Goal: Task Accomplishment & Management: Manage account settings

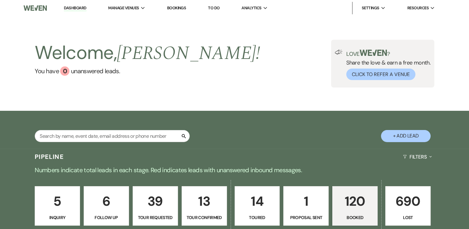
click at [358, 210] on p "120" at bounding box center [354, 200] width 37 height 21
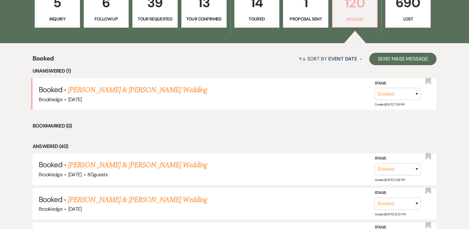
scroll to position [217, 0]
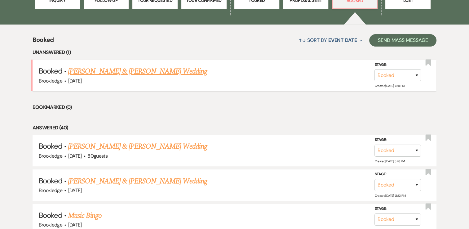
click at [144, 74] on link "[PERSON_NAME] & [PERSON_NAME] Wedding" at bounding box center [137, 71] width 139 height 11
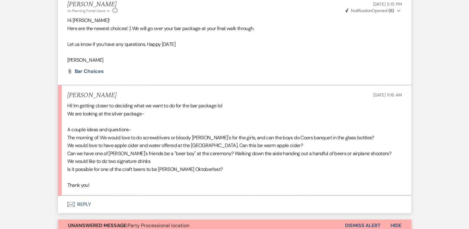
scroll to position [1363, 0]
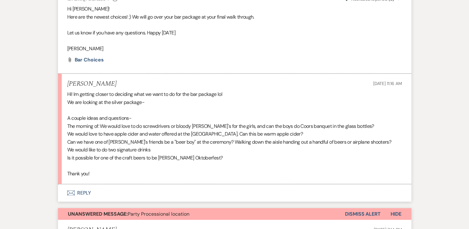
click at [83, 192] on button "Envelope Reply" at bounding box center [234, 192] width 353 height 17
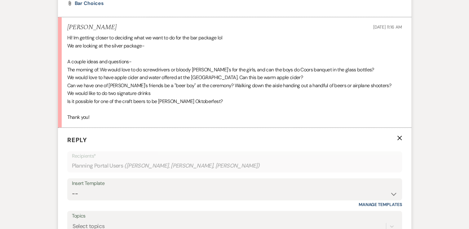
scroll to position [1402, 0]
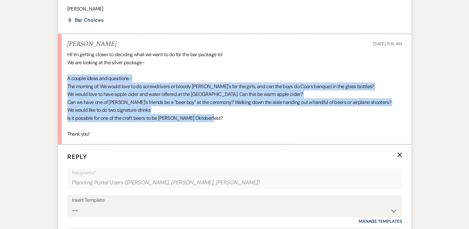
drag, startPoint x: 226, startPoint y: 119, endPoint x: 66, endPoint y: 77, distance: 166.1
click at [66, 77] on li "[PERSON_NAME] [DATE] 11:16 AM Hi! Im getting closer to deciding what we want to…" at bounding box center [234, 89] width 353 height 110
copy div "A couple ideas and questions- The morning of: We would love to do screwdrivers …"
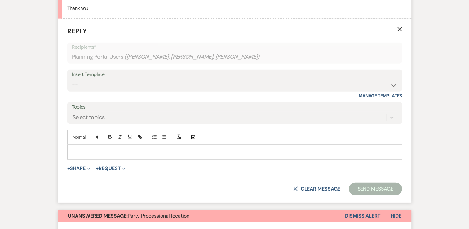
scroll to position [1557, 0]
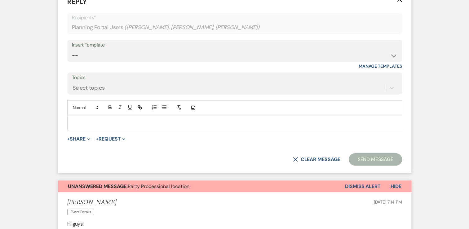
click at [110, 121] on p at bounding box center [234, 122] width 325 height 7
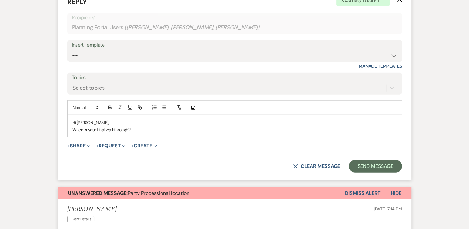
click at [143, 127] on p "When is your final walkthrough?" at bounding box center [234, 129] width 325 height 7
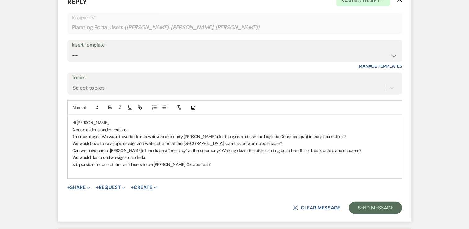
click at [145, 126] on p "A couple ideas and questions-" at bounding box center [234, 129] width 325 height 7
drag, startPoint x: 145, startPoint y: 126, endPoint x: 72, endPoint y: 127, distance: 72.5
click at [72, 127] on p "A couple ideas and questions-" at bounding box center [234, 129] width 325 height 7
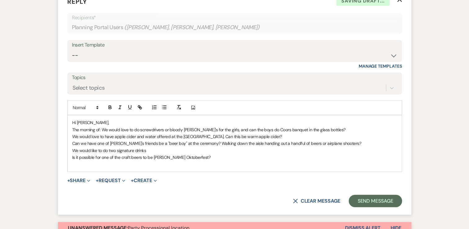
click at [343, 123] on p "Hi [PERSON_NAME]," at bounding box center [234, 122] width 325 height 7
click at [342, 127] on p "The morning of: We would love to do screwdrivers or bloody [PERSON_NAME]'s for …" at bounding box center [234, 129] width 325 height 7
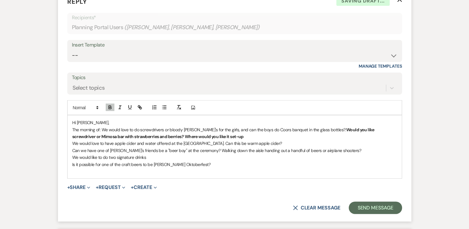
click at [72, 128] on span "The morning of: We would love to do screwdrivers or bloody [PERSON_NAME]'s for …" at bounding box center [209, 130] width 274 height 6
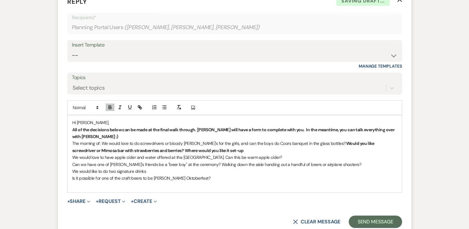
click at [228, 149] on p "The morning of: We would love to do screwdrivers or bloody [PERSON_NAME]'s for …" at bounding box center [234, 147] width 325 height 14
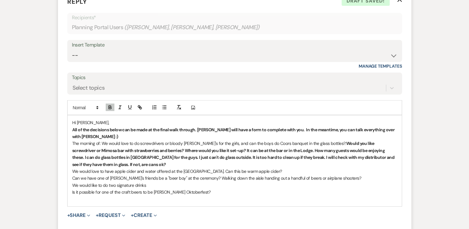
click at [293, 168] on p "We would love to have apple cider and water offered at the [GEOGRAPHIC_DATA]. C…" at bounding box center [234, 171] width 325 height 7
click at [347, 176] on p "Can we have one of [PERSON_NAME]'s friends be a "beer boy" at the ceremony? Wal…" at bounding box center [234, 177] width 325 height 7
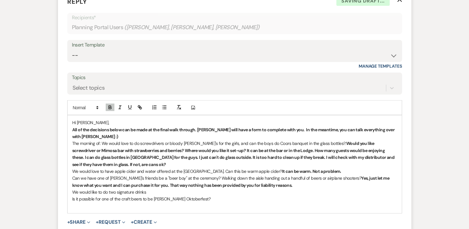
click at [159, 190] on p "We would like to do two signature drinks" at bounding box center [234, 191] width 325 height 7
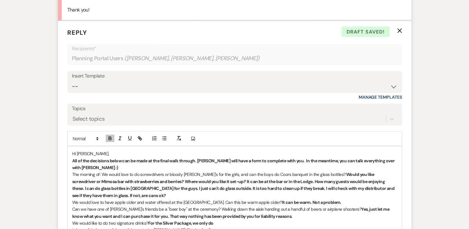
scroll to position [1588, 0]
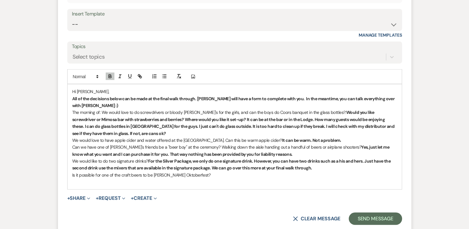
click at [207, 173] on p "Is it possible for one of the craft beers to be [PERSON_NAME] Oktoberfest?" at bounding box center [234, 174] width 325 height 7
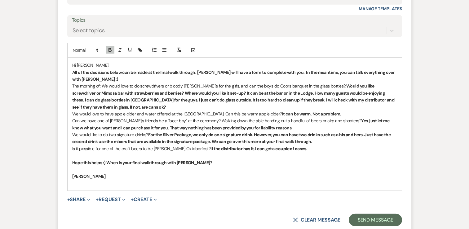
scroll to position [1650, 0]
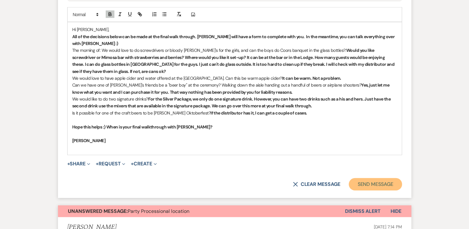
click at [383, 182] on button "Send Message" at bounding box center [374, 184] width 53 height 12
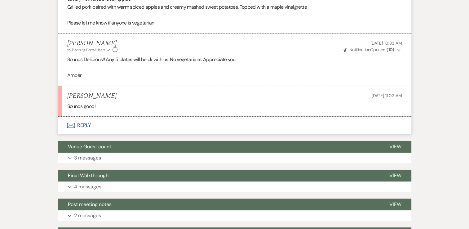
scroll to position [2100, 0]
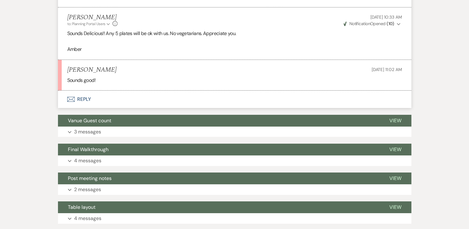
click at [89, 100] on button "Envelope Reply" at bounding box center [234, 98] width 353 height 17
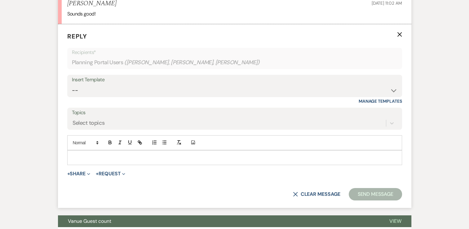
scroll to position [2228, 0]
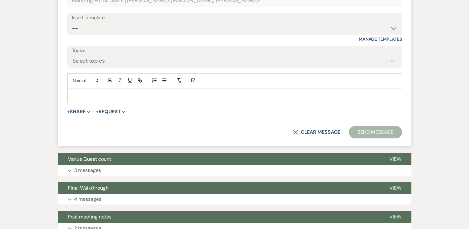
click at [106, 94] on p at bounding box center [234, 95] width 325 height 7
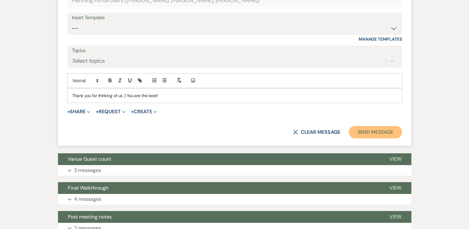
click at [366, 126] on button "Send Message" at bounding box center [374, 132] width 53 height 12
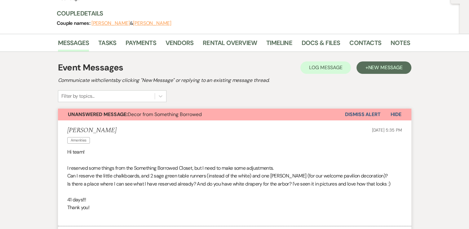
scroll to position [0, 0]
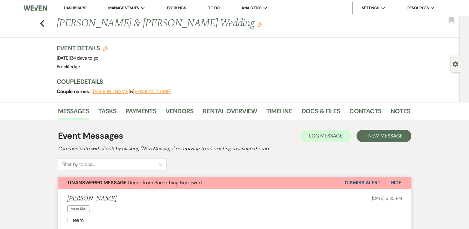
click at [76, 9] on link "Dashboard" at bounding box center [75, 7] width 22 height 5
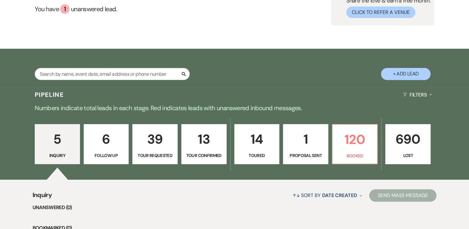
click at [261, 152] on p "Toured" at bounding box center [256, 155] width 37 height 7
select select "5"
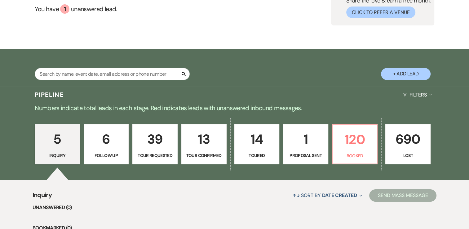
select select "5"
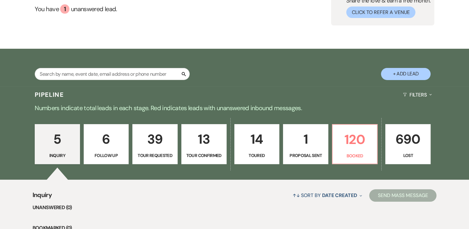
select select "5"
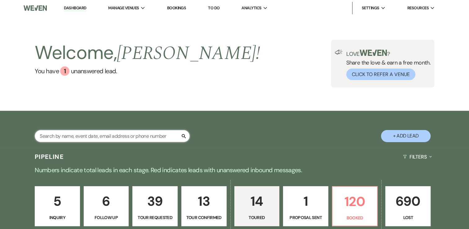
click at [119, 131] on input "text" at bounding box center [112, 136] width 155 height 12
click at [100, 132] on input "text" at bounding box center [112, 136] width 155 height 12
paste input "[EMAIL_ADDRESS][DOMAIN_NAME]"
type input "[EMAIL_ADDRESS][DOMAIN_NAME]"
select select "2"
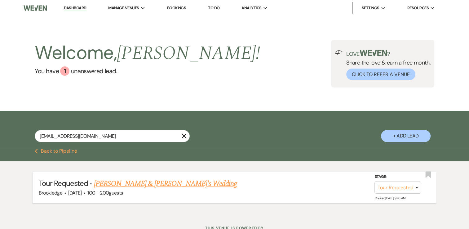
click at [163, 186] on link "[PERSON_NAME] & [PERSON_NAME]'s Wedding" at bounding box center [165, 183] width 143 height 11
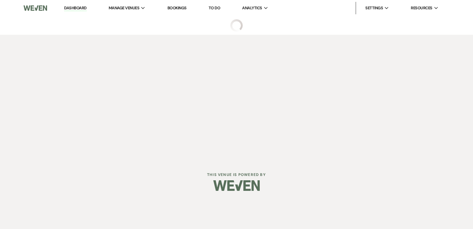
select select "2"
select select "5"
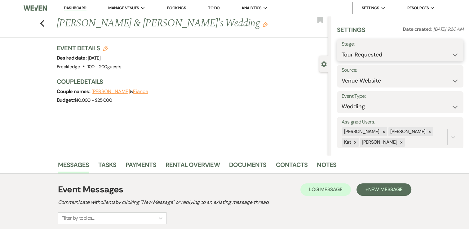
click at [451, 53] on select "Inquiry Follow Up Tour Requested Tour Confirmed Toured Proposal Sent Booked Lost" at bounding box center [399, 55] width 117 height 12
select select "5"
click at [341, 49] on select "Inquiry Follow Up Tour Requested Tour Confirmed Toured Proposal Sent Booked Lost" at bounding box center [399, 55] width 117 height 12
click at [446, 49] on button "Save" at bounding box center [450, 50] width 26 height 12
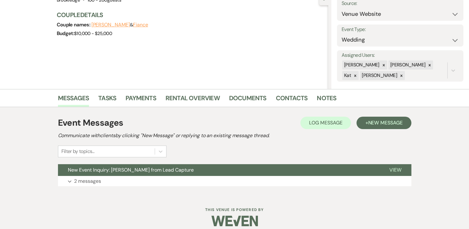
scroll to position [73, 0]
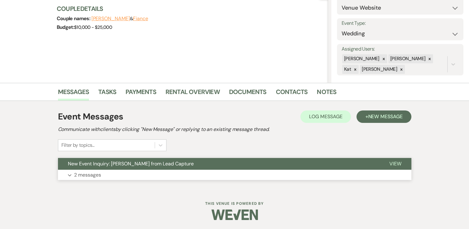
click at [88, 173] on p "2 messages" at bounding box center [87, 175] width 27 height 8
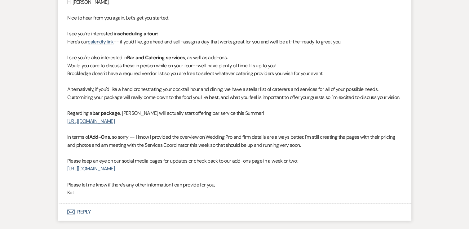
scroll to position [599, 0]
